Goal: Find specific page/section: Find specific page/section

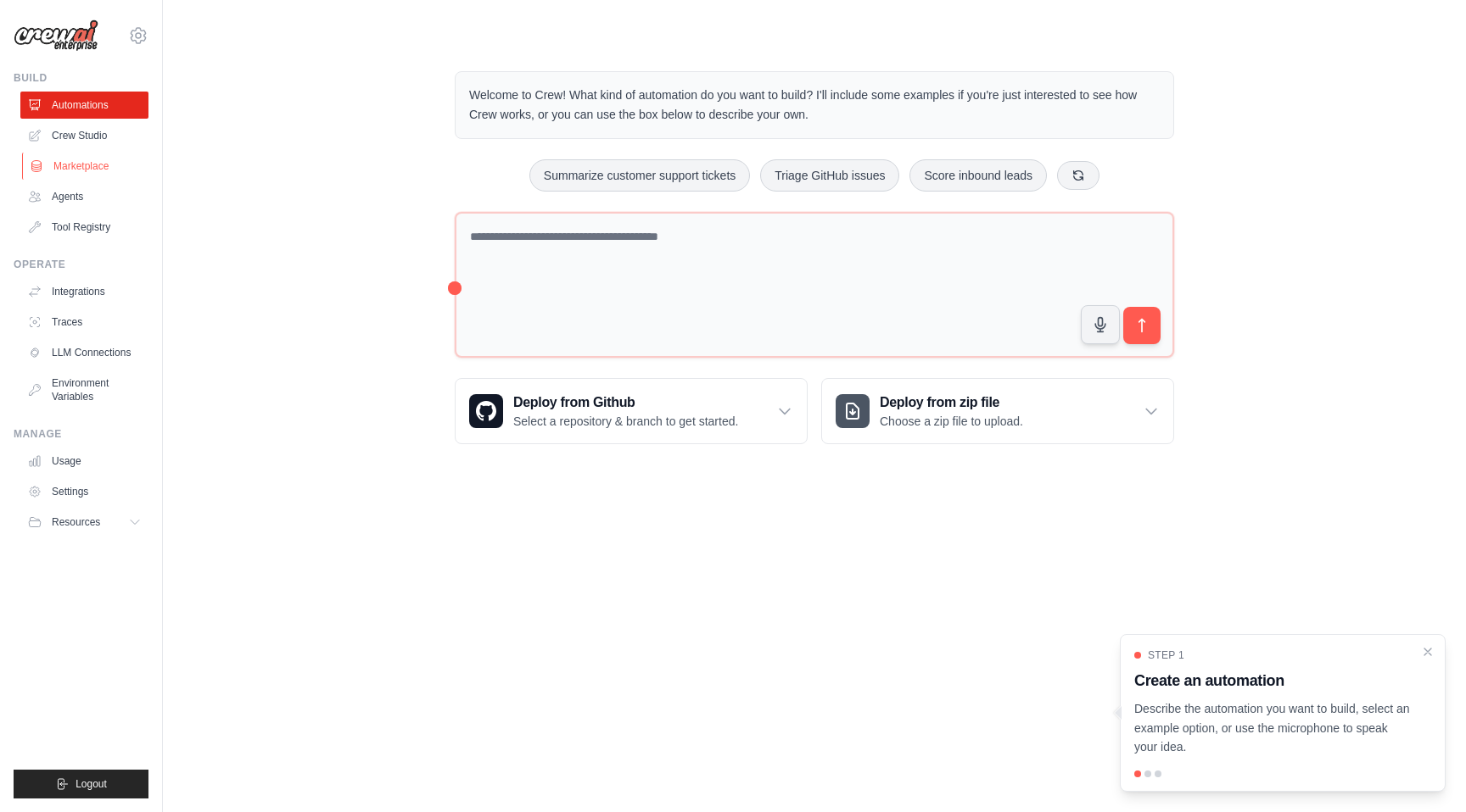
click at [107, 164] on link "Marketplace" at bounding box center [86, 166] width 128 height 27
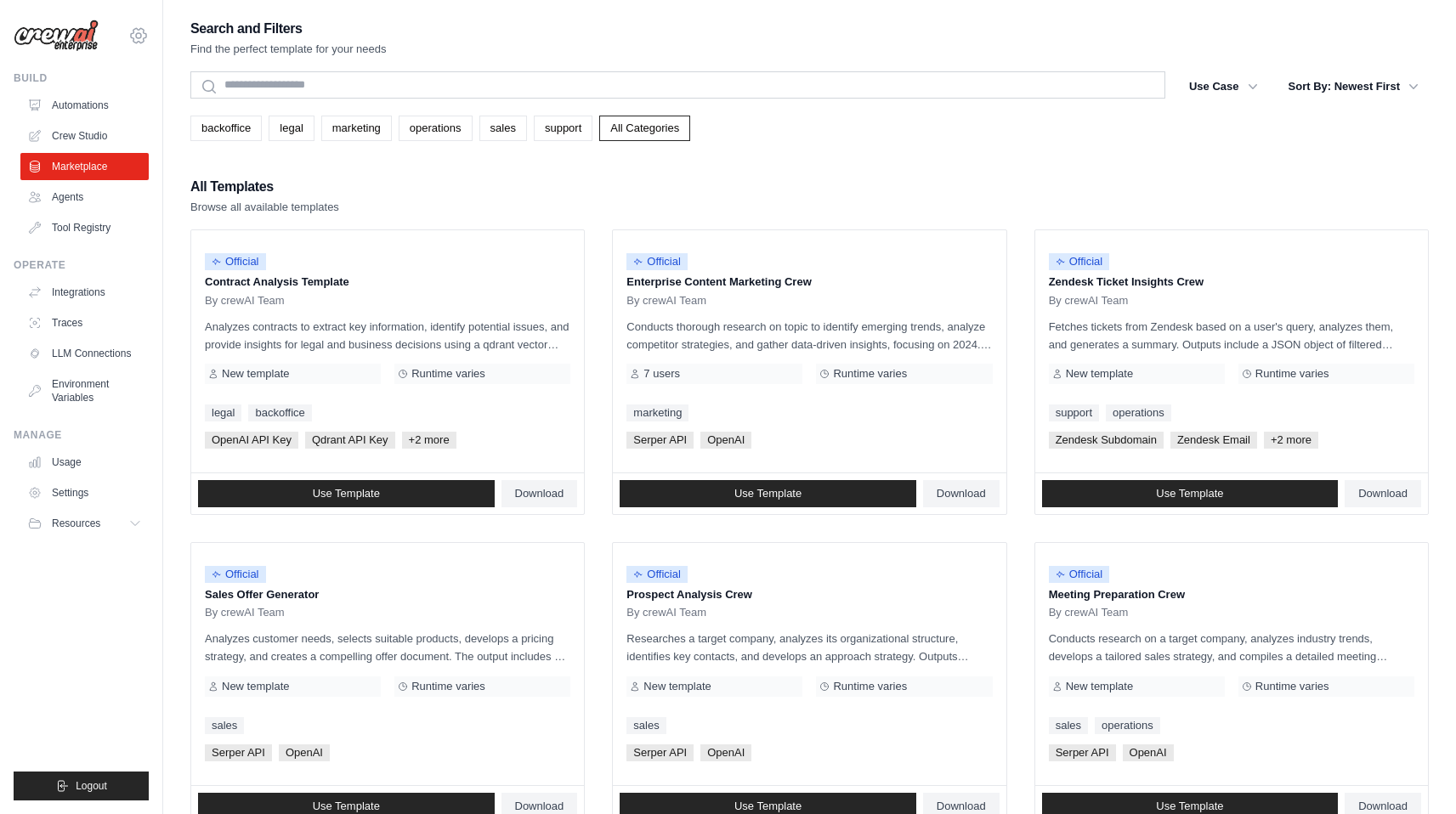
click at [141, 32] on icon at bounding box center [139, 35] width 21 height 21
